Goal: Task Accomplishment & Management: Manage account settings

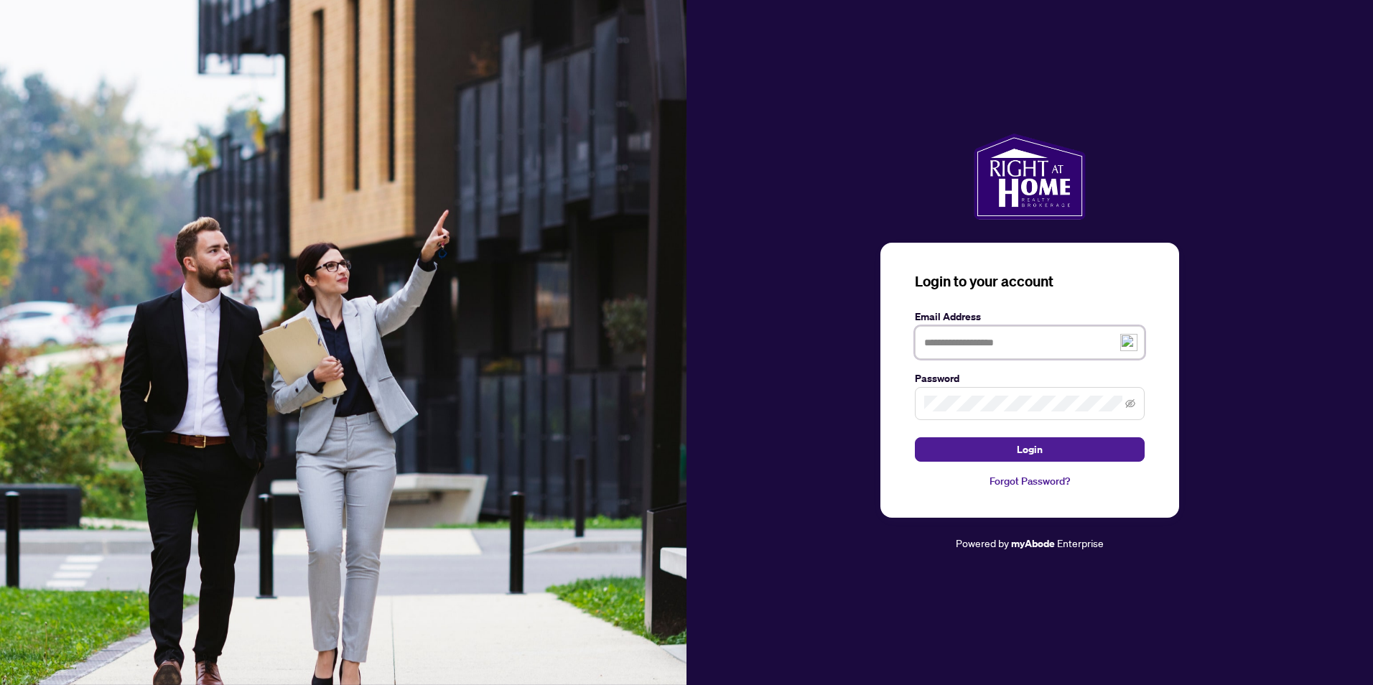
click at [968, 342] on input "text" at bounding box center [1030, 342] width 230 height 33
type input "**********"
click at [1007, 441] on button "Login" at bounding box center [1030, 449] width 230 height 24
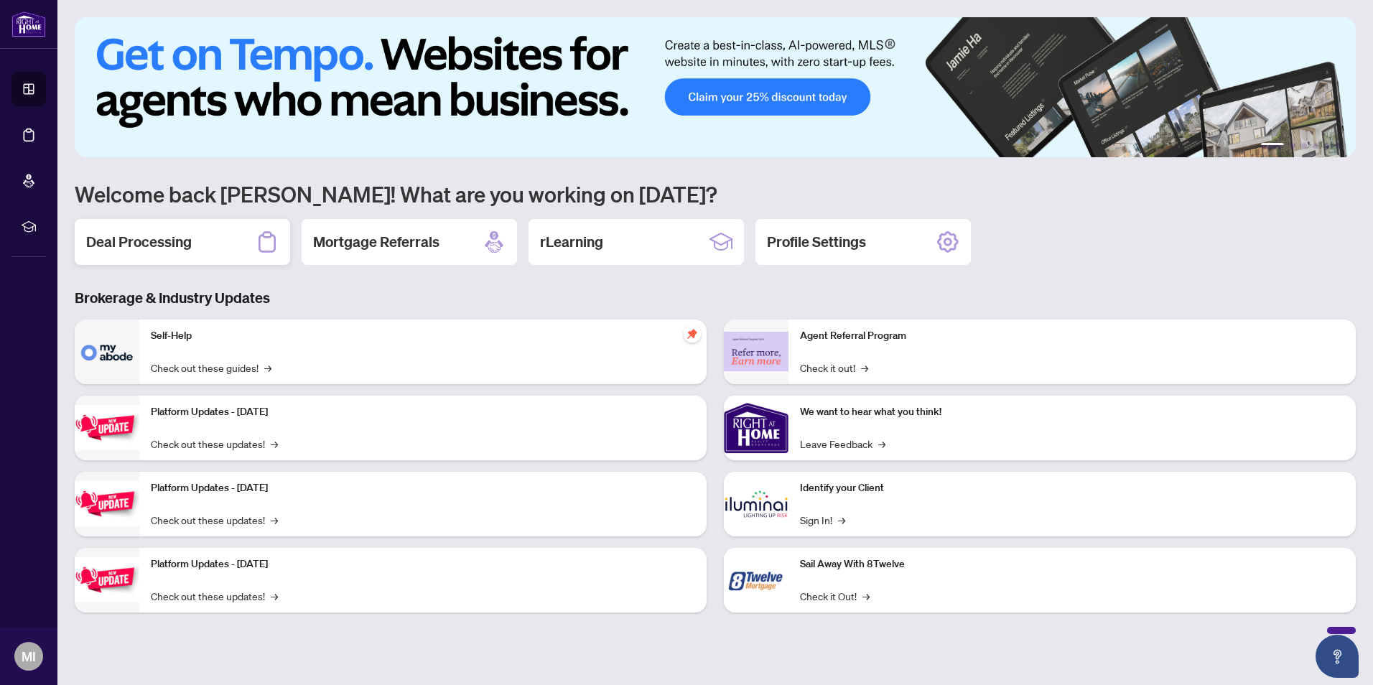
click at [159, 236] on h2 "Deal Processing" at bounding box center [139, 242] width 106 height 20
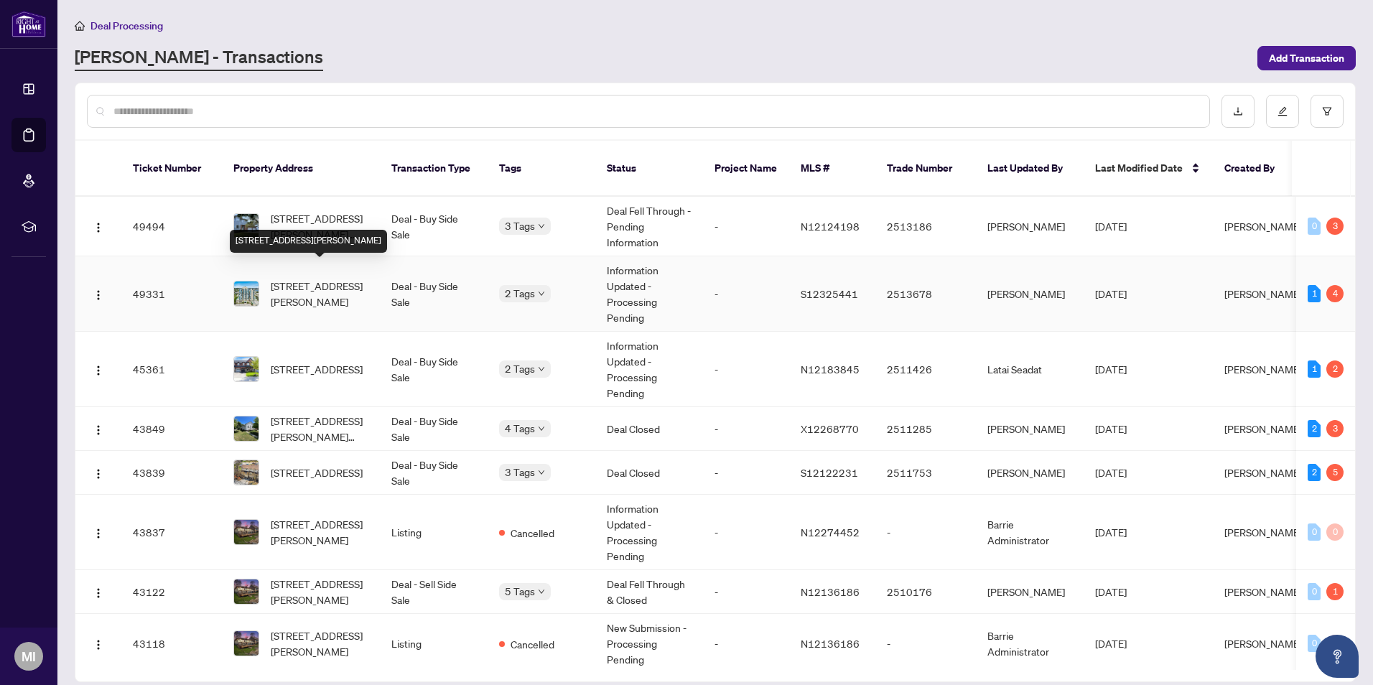
click at [331, 278] on span "1406-65 Ellen St, Barrie, Ontario L4N 3A5, Canada" at bounding box center [320, 294] width 98 height 32
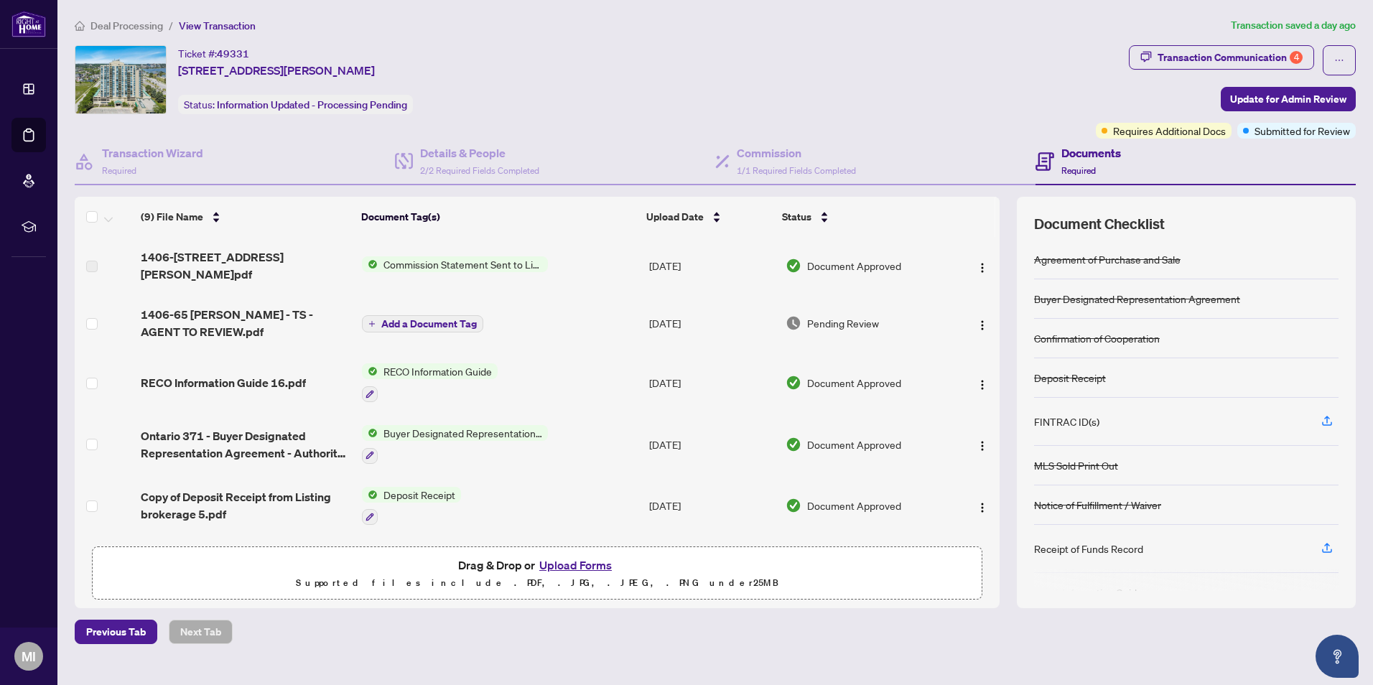
click at [1275, 44] on div "Deal Processing / View Transaction Transaction saved a day ago Ticket #: 49331 …" at bounding box center [715, 330] width 1292 height 627
click at [1244, 57] on div "Transaction Communication 4" at bounding box center [1229, 57] width 145 height 23
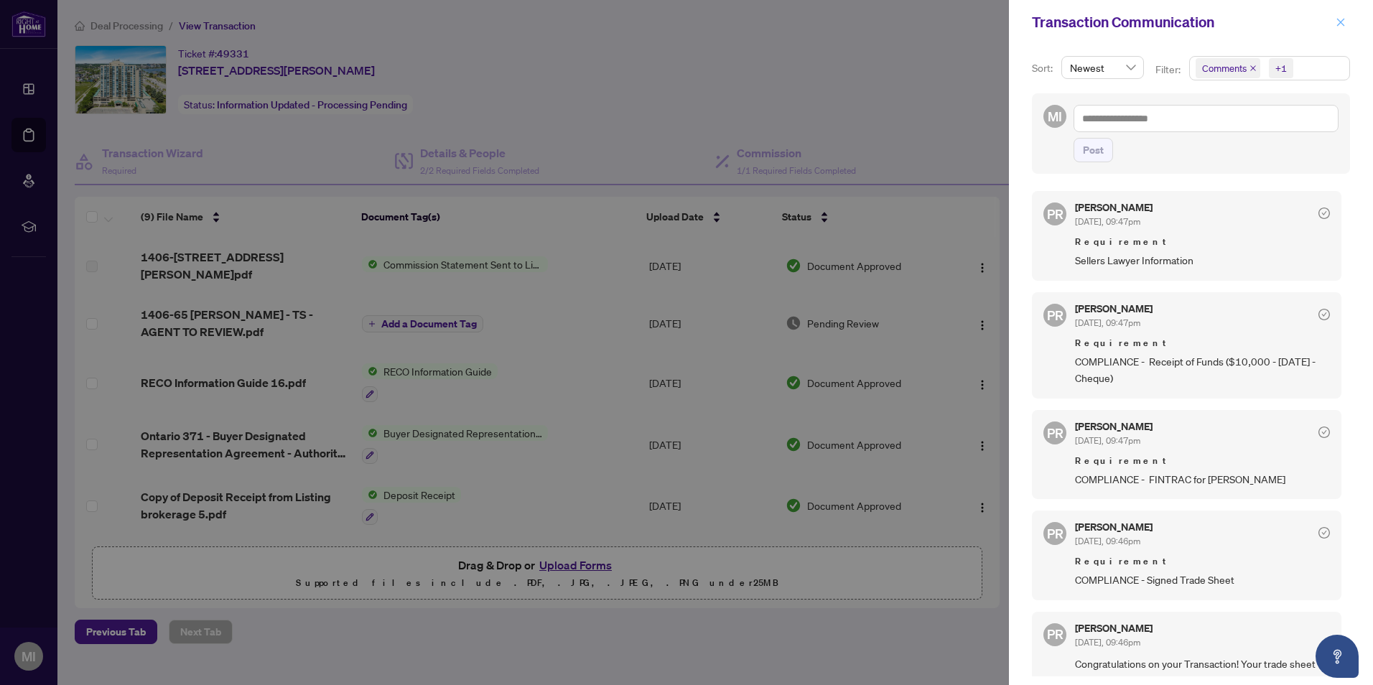
click at [1341, 22] on icon "close" at bounding box center [1341, 22] width 8 height 8
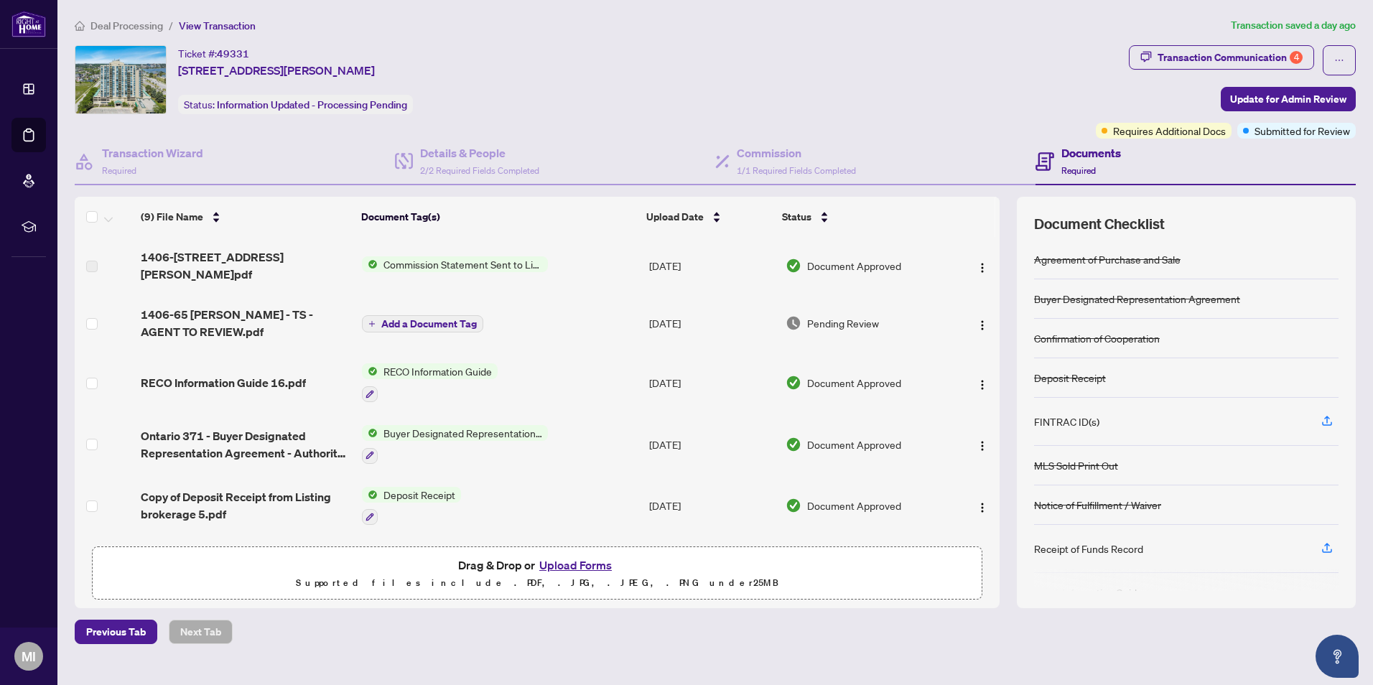
click at [1086, 149] on h4 "Documents" at bounding box center [1091, 152] width 60 height 17
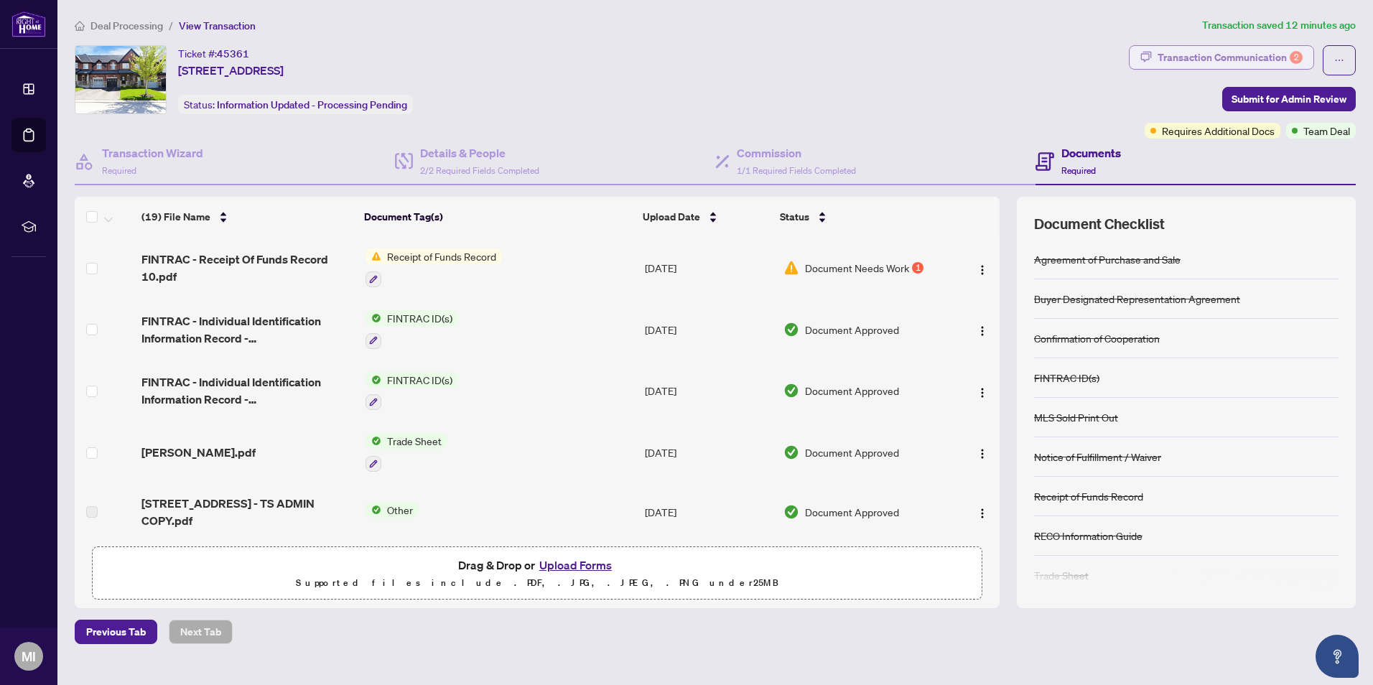
click at [1235, 60] on div "Transaction Communication 2" at bounding box center [1229, 57] width 145 height 23
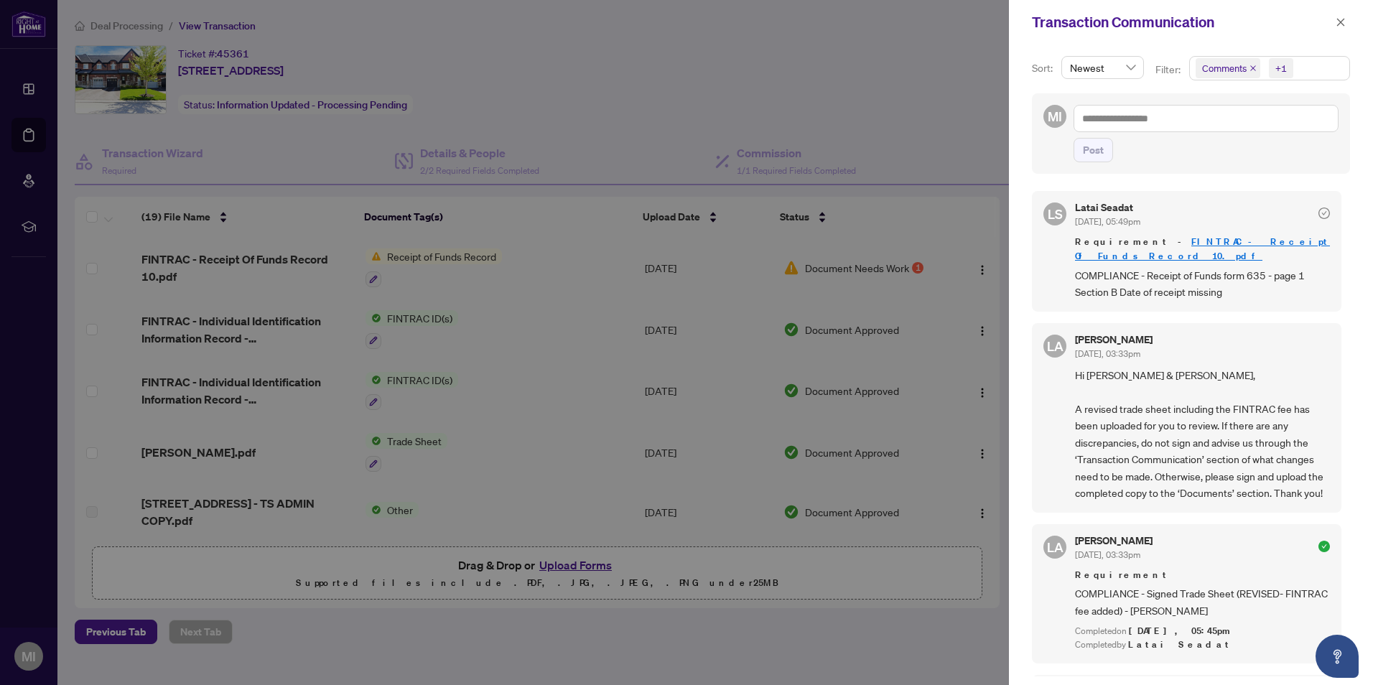
click at [688, 71] on div at bounding box center [686, 342] width 1373 height 685
click at [1335, 19] on button "button" at bounding box center [1340, 22] width 19 height 17
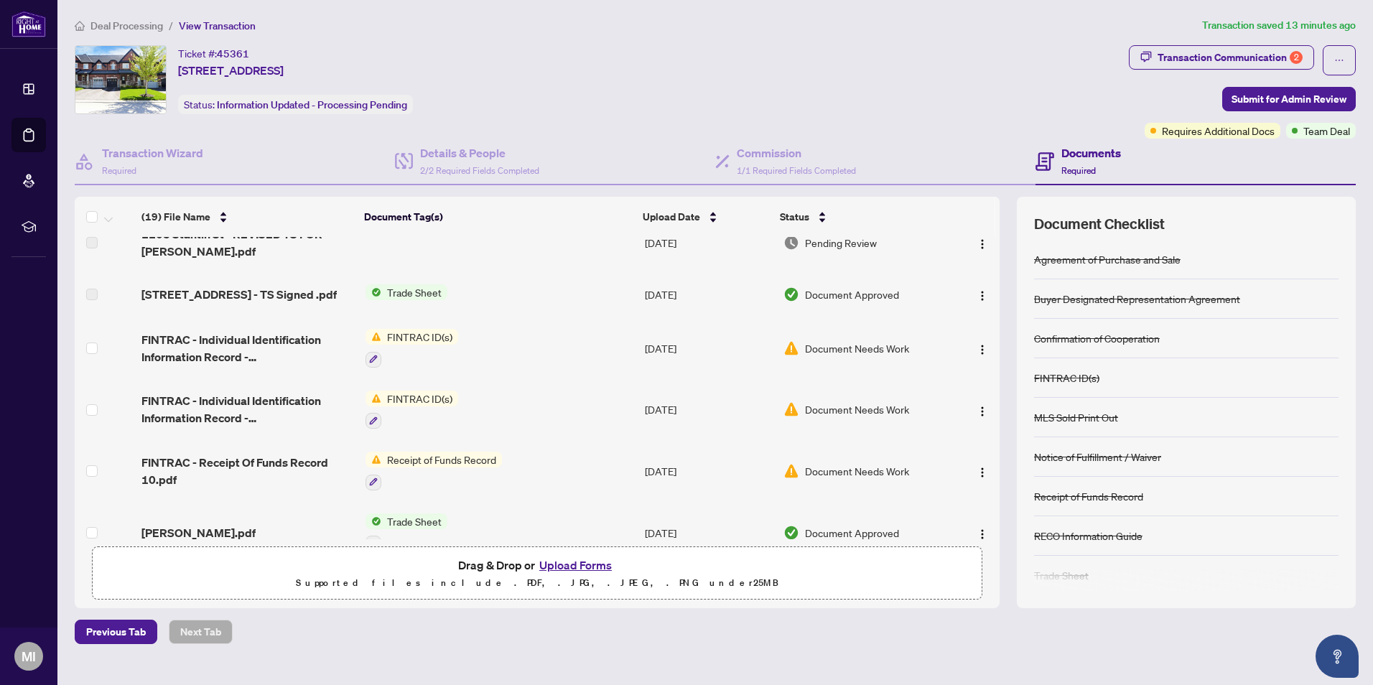
scroll to position [359, 0]
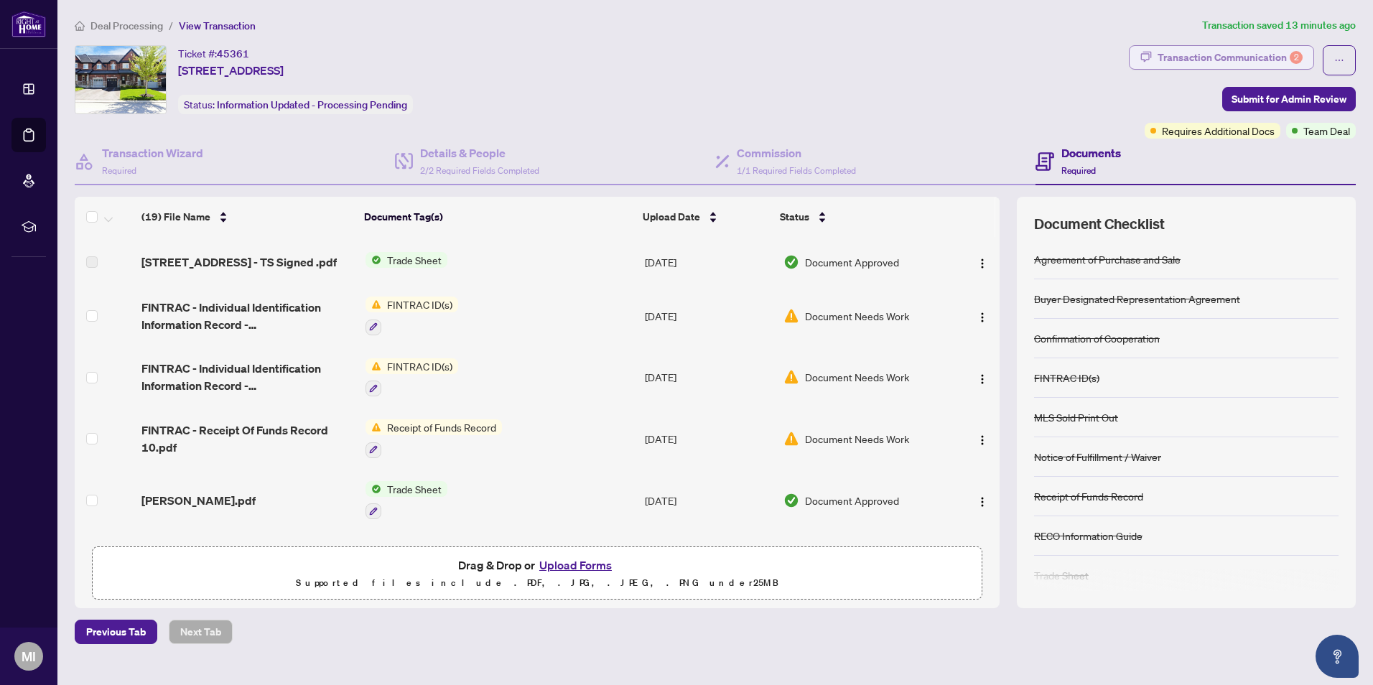
click at [1188, 57] on div "Transaction Communication 2" at bounding box center [1229, 57] width 145 height 23
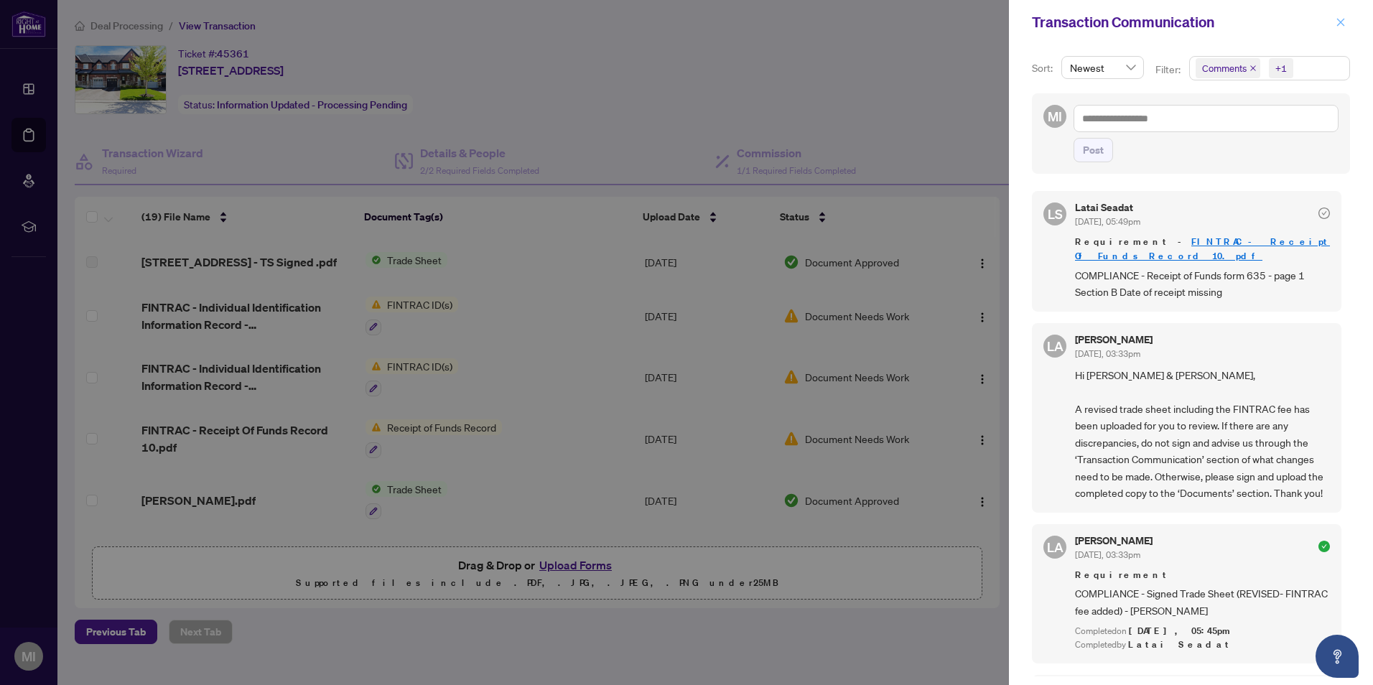
click at [1343, 19] on icon "close" at bounding box center [1341, 22] width 10 height 10
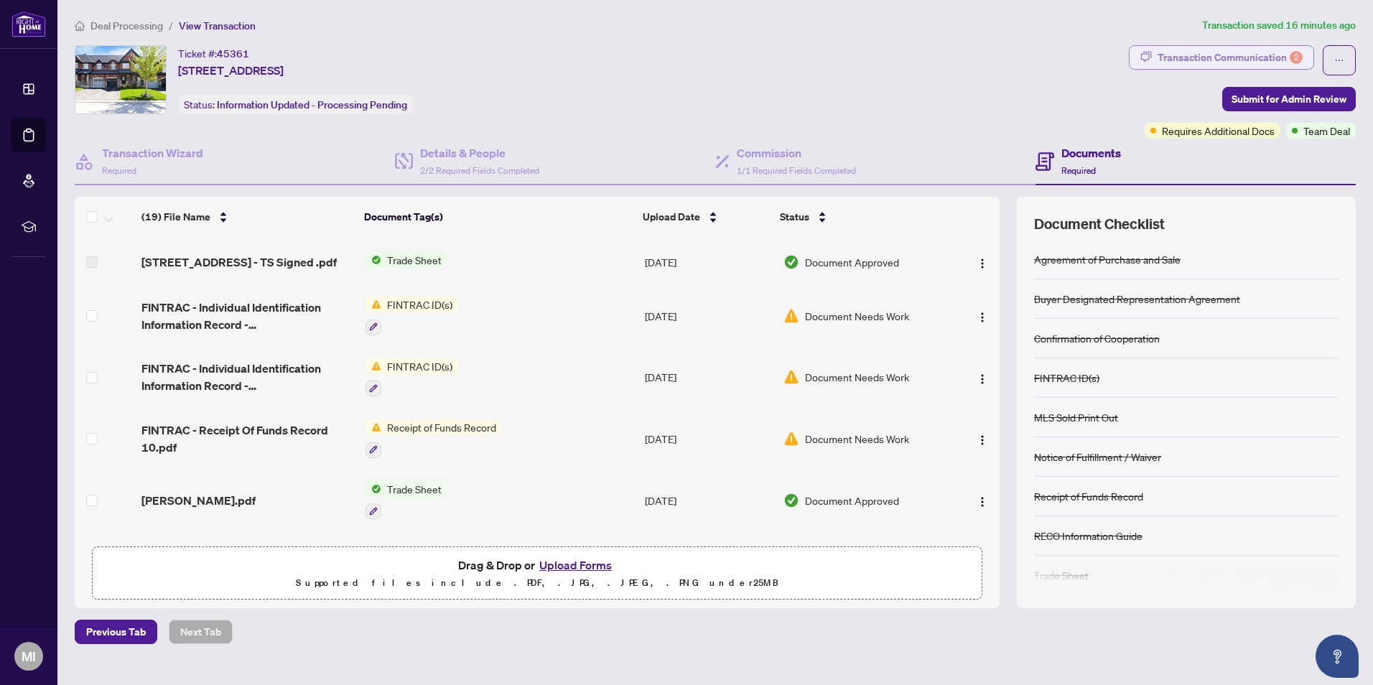
click at [1202, 57] on div "Transaction Communication 2" at bounding box center [1229, 57] width 145 height 23
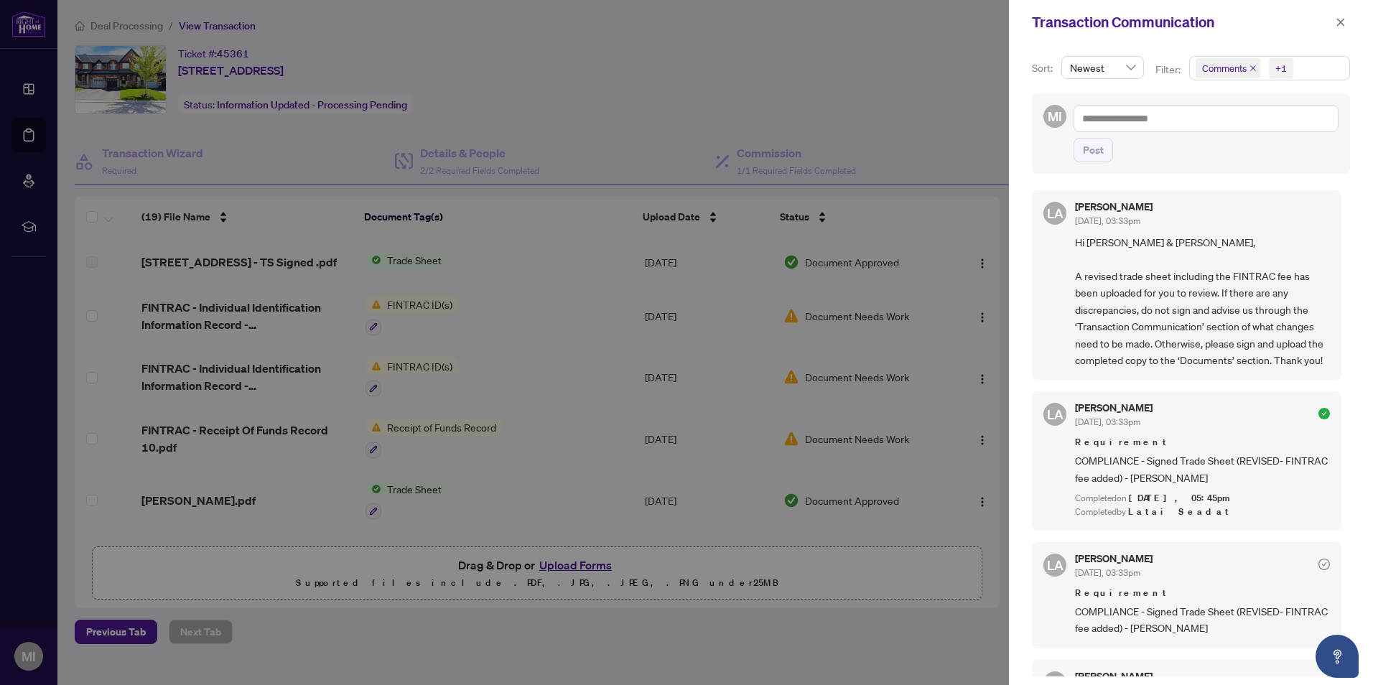
scroll to position [144, 0]
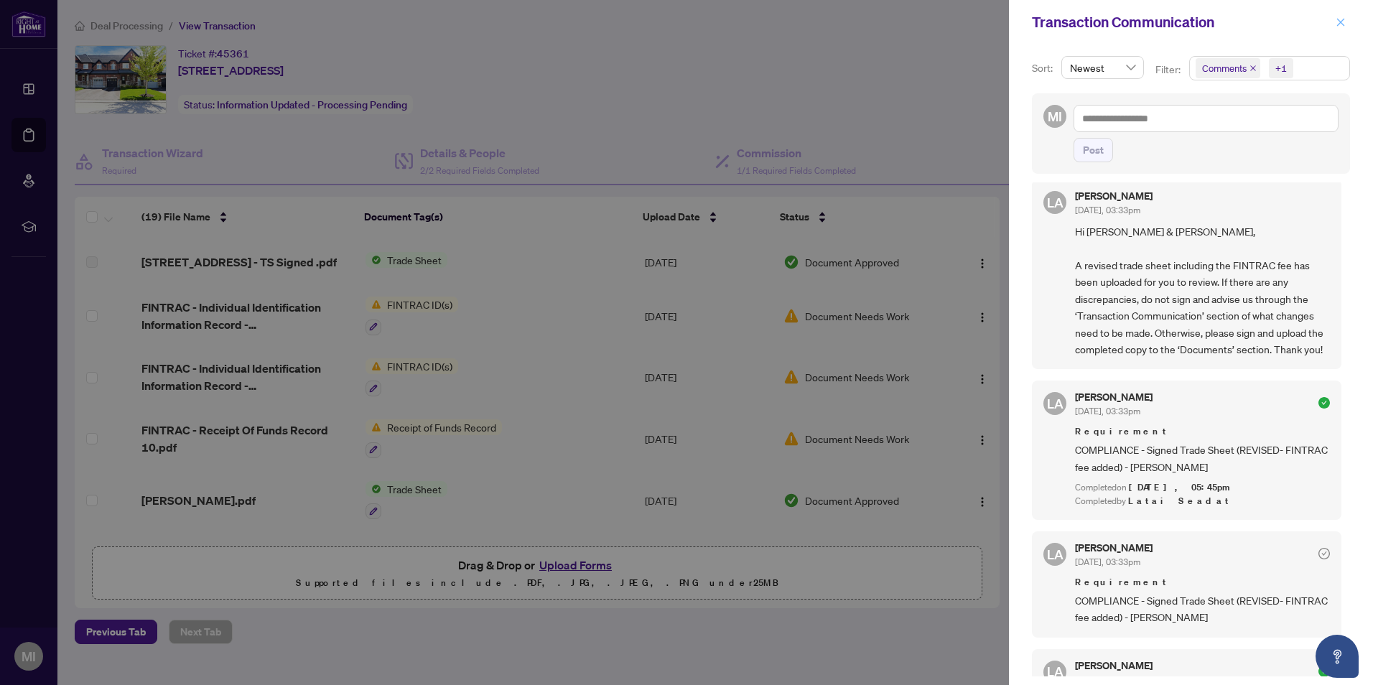
click at [1341, 20] on icon "close" at bounding box center [1341, 22] width 10 height 10
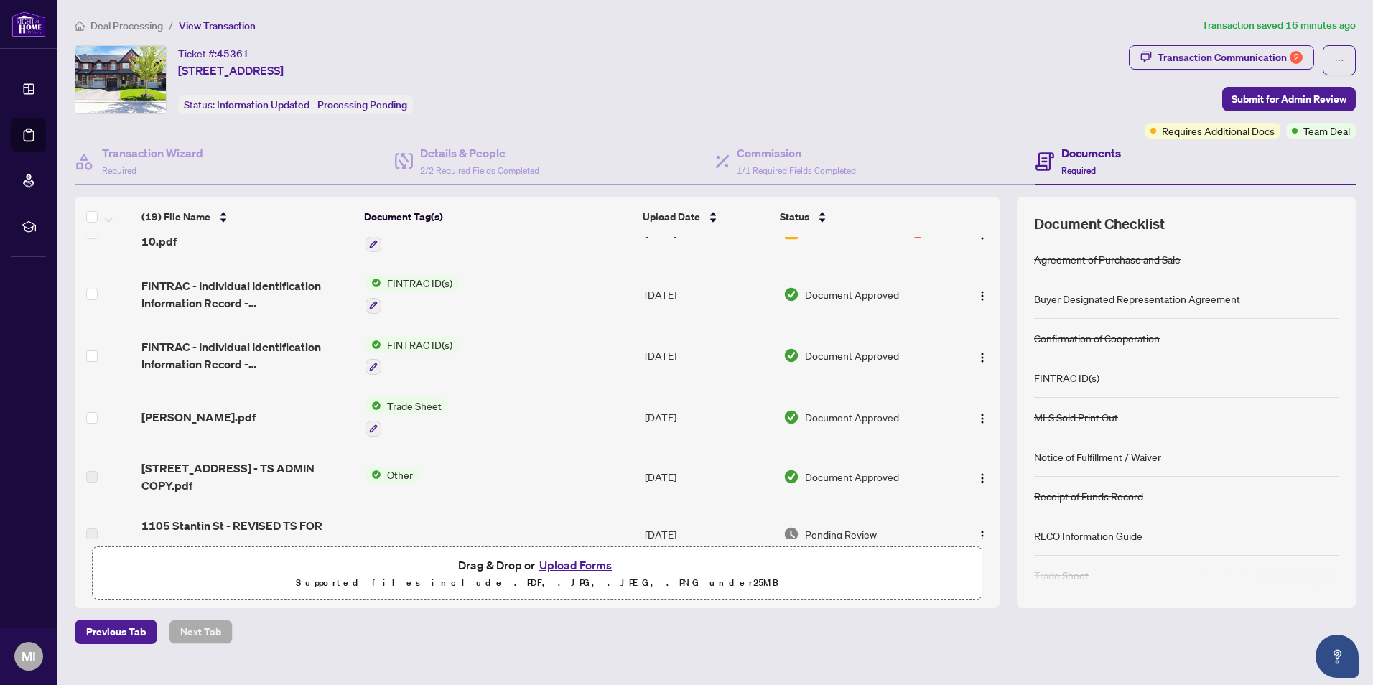
scroll to position [0, 0]
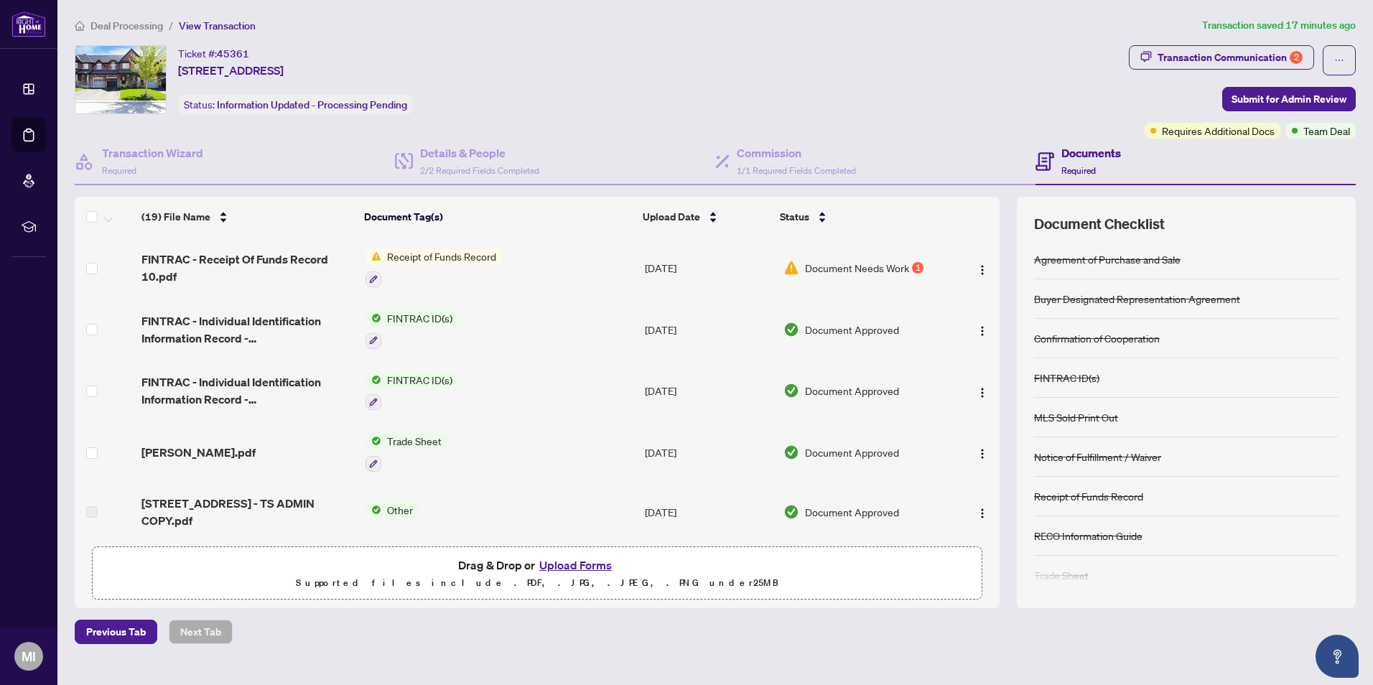
click at [1076, 162] on div "Documents Required" at bounding box center [1091, 161] width 60 height 34
click at [779, 157] on h4 "Commission" at bounding box center [796, 152] width 119 height 17
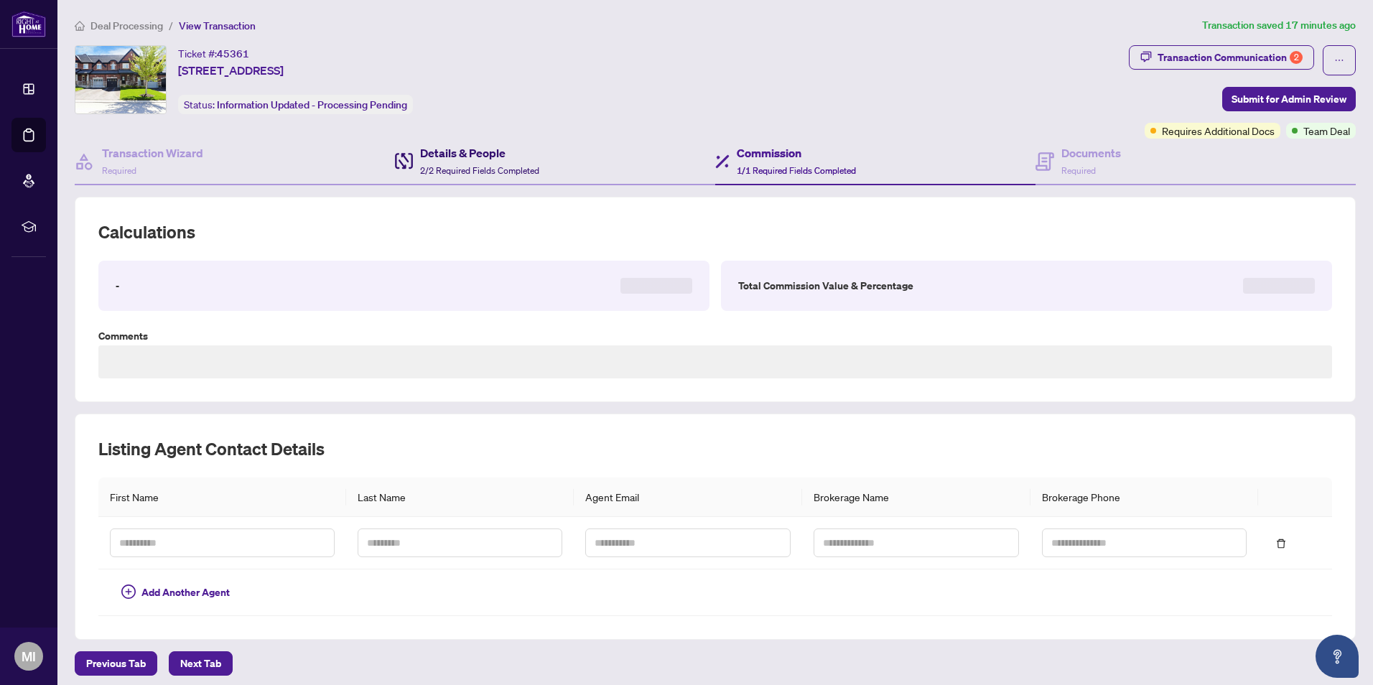
type textarea "**********"
click at [452, 153] on h4 "Details & People" at bounding box center [479, 152] width 119 height 17
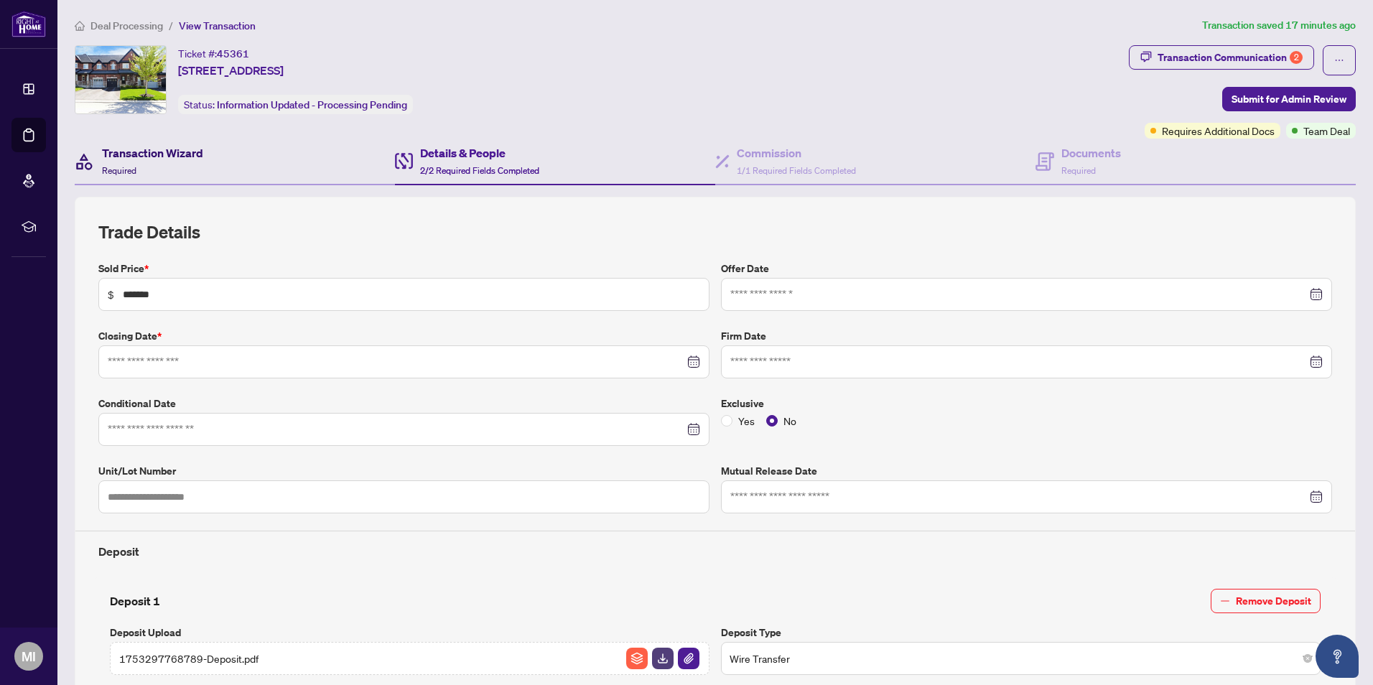
type input "**********"
click at [159, 154] on h4 "Transaction Wizard" at bounding box center [152, 152] width 101 height 17
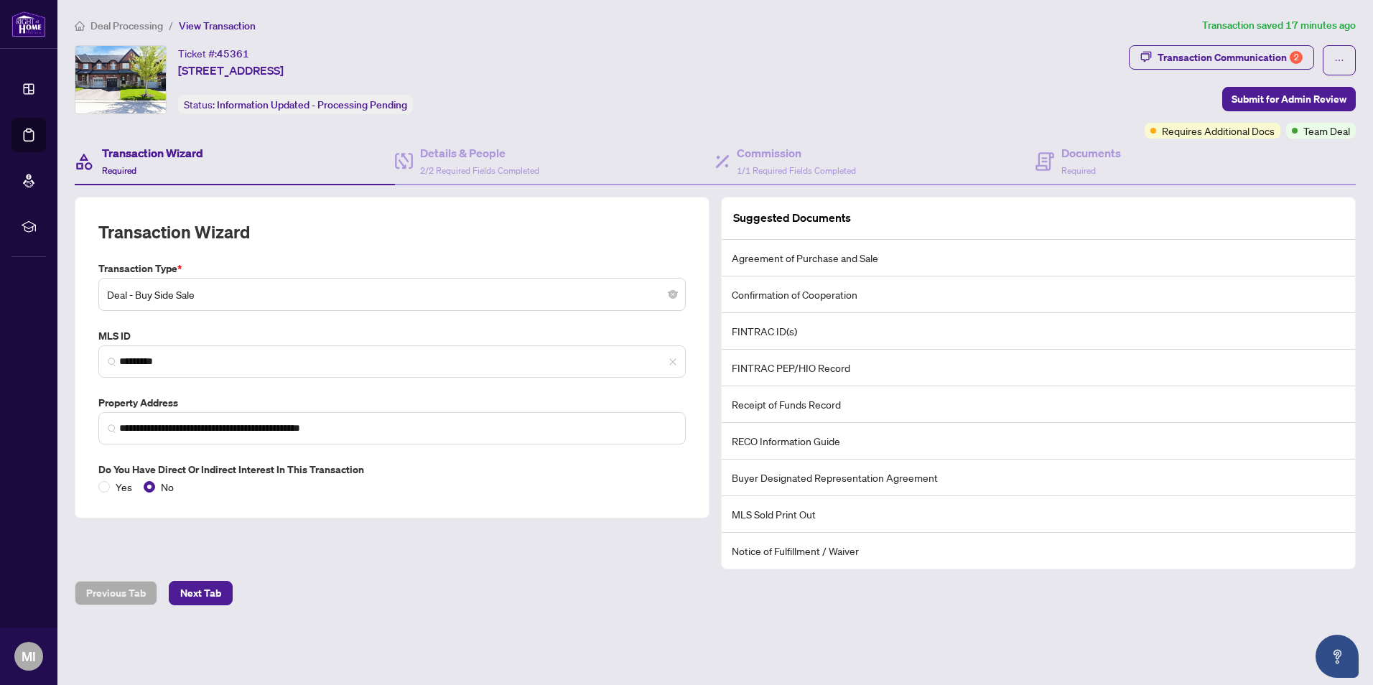
click at [718, 602] on div "Previous Tab Next Tab" at bounding box center [715, 593] width 1281 height 24
click at [930, 646] on main "**********" at bounding box center [714, 342] width 1315 height 685
click at [871, 91] on div "Ticket #: 45361 [STREET_ADDRESS] Status: Information Updated - Processing Pendi…" at bounding box center [599, 79] width 1048 height 69
click at [1261, 61] on div "Transaction Communication 2" at bounding box center [1229, 57] width 145 height 23
type textarea "**********"
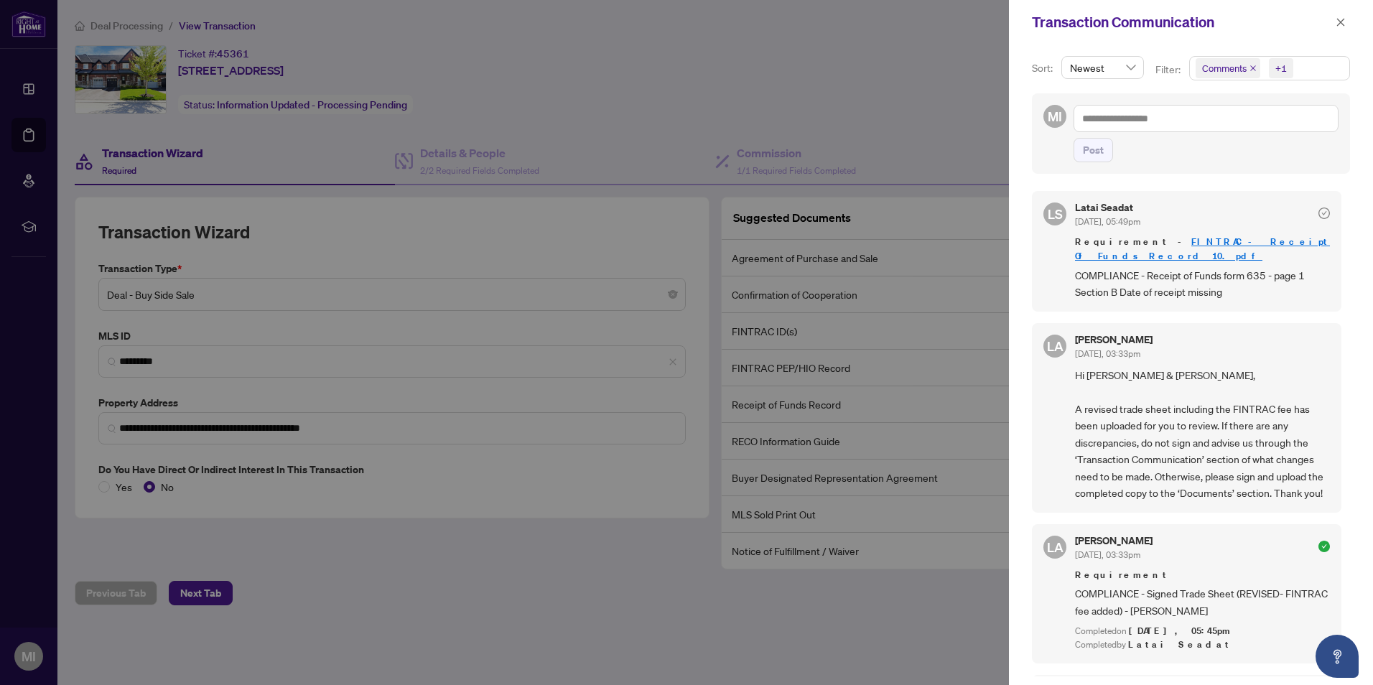
click at [774, 73] on div at bounding box center [686, 342] width 1373 height 685
click at [1338, 22] on icon "close" at bounding box center [1341, 22] width 10 height 10
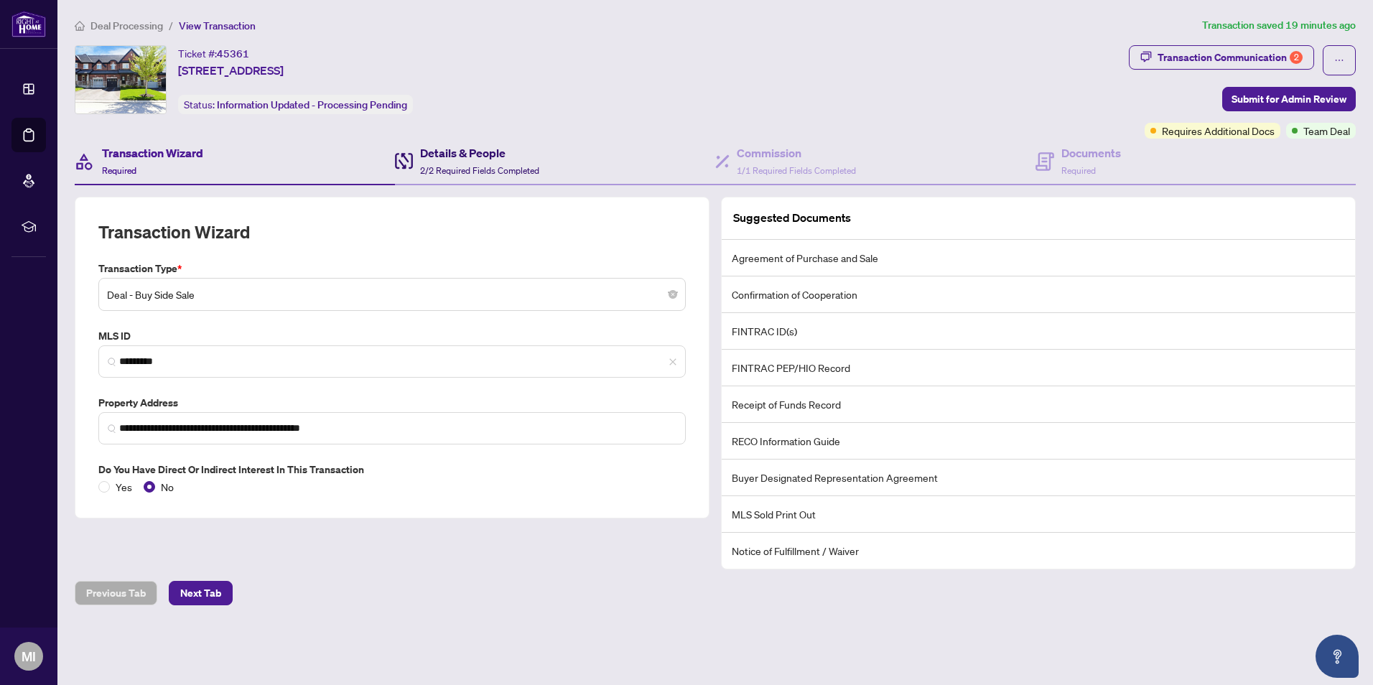
click at [474, 161] on div "Details & People 2/2 Required Fields Completed" at bounding box center [479, 161] width 119 height 34
